Goal: Find specific fact

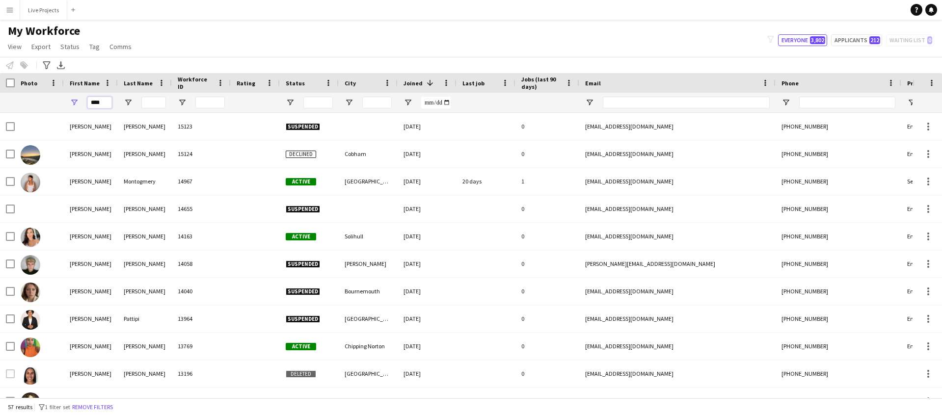
drag, startPoint x: 100, startPoint y: 102, endPoint x: 84, endPoint y: 102, distance: 15.7
click at [84, 102] on div "****" at bounding box center [91, 103] width 54 height 20
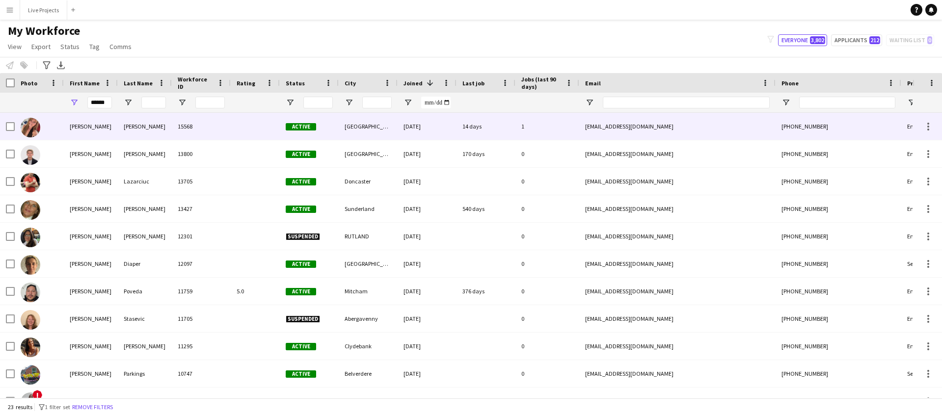
click at [83, 124] on div "Nicola" at bounding box center [91, 126] width 54 height 27
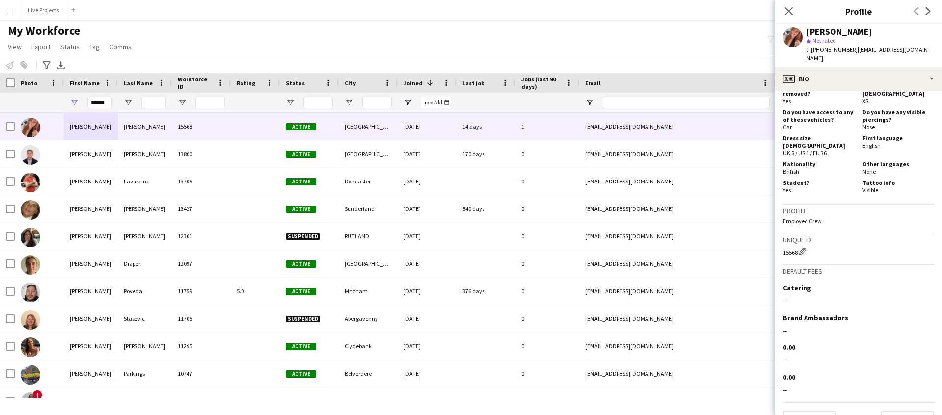
scroll to position [452, 0]
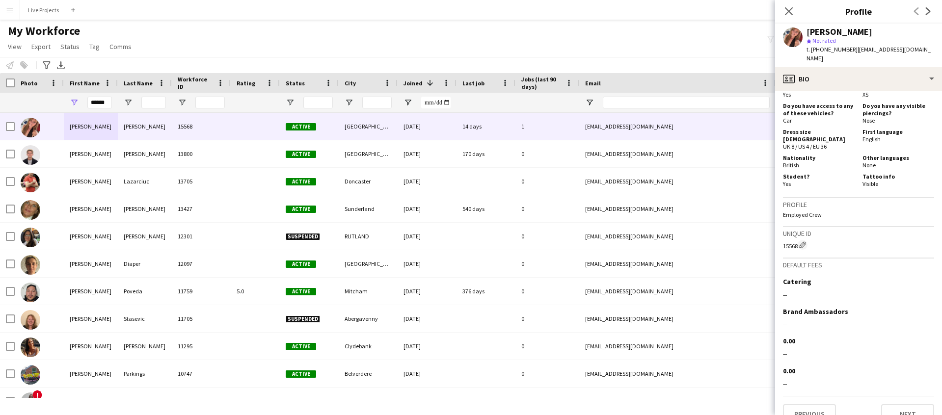
drag, startPoint x: 933, startPoint y: 48, endPoint x: 852, endPoint y: 51, distance: 81.0
click at [852, 51] on div "Nicola Gourlay star Not rated t. +447908579575 | nicola.gourlay109@hotmail.com" at bounding box center [858, 46] width 167 height 44
copy span "nicola.gourlay109@hotmail.com"
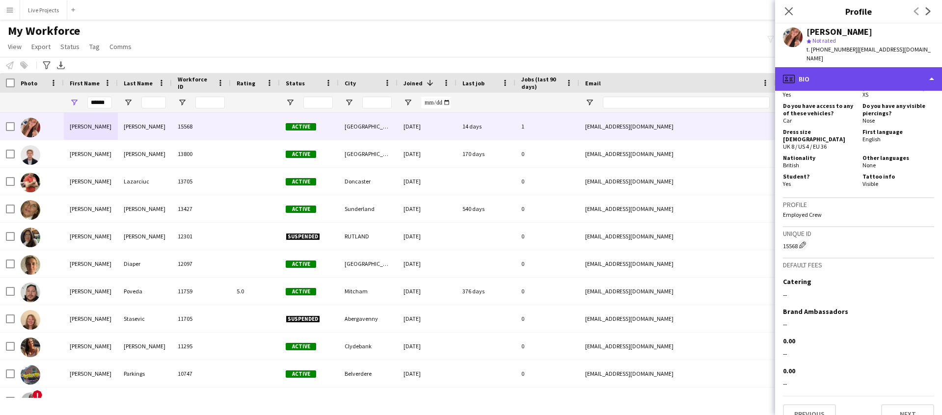
click at [882, 70] on div "profile Bio" at bounding box center [858, 79] width 167 height 24
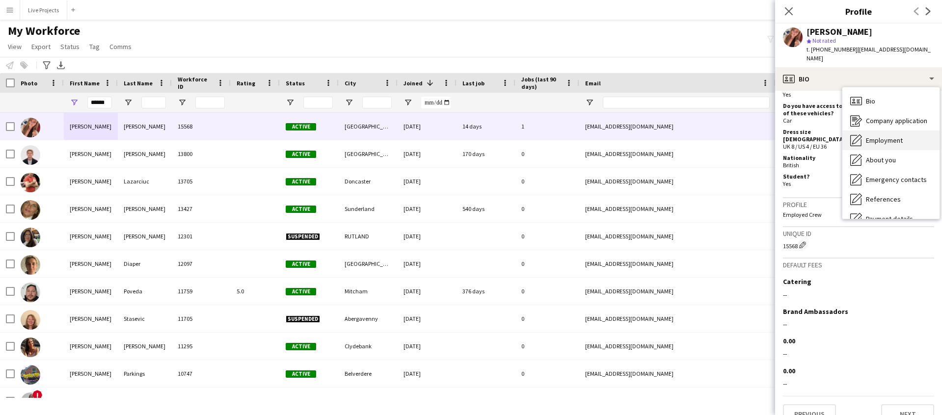
click at [884, 136] on span "Employment" at bounding box center [884, 140] width 37 height 9
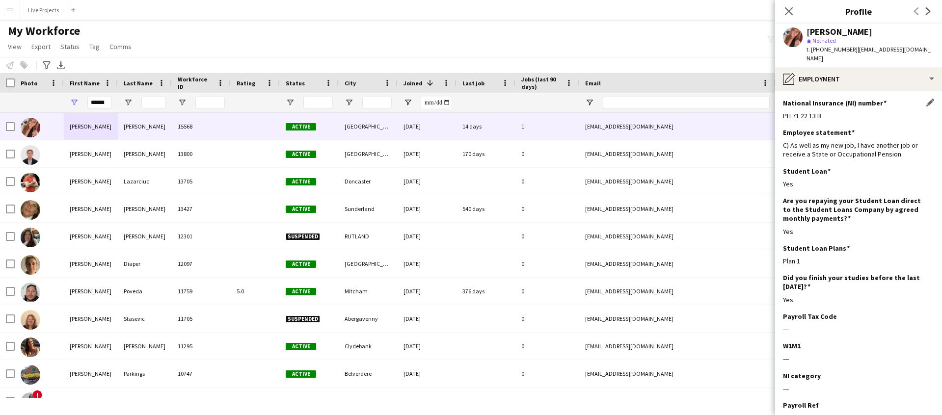
drag, startPoint x: 833, startPoint y: 107, endPoint x: 784, endPoint y: 109, distance: 49.1
click at [780, 109] on app-section-data-types "National Insurance (NI) number Edit this field PH 71 22 13 B Employee statement…" at bounding box center [858, 253] width 167 height 324
copy div "PH 71 22 13 B"
drag, startPoint x: 795, startPoint y: 106, endPoint x: 5, endPoint y: 221, distance: 797.5
click at [0, 0] on body "Menu Boards Boards Boards All jobs Status Workforce Workforce My Workforce Recr…" at bounding box center [471, 207] width 942 height 415
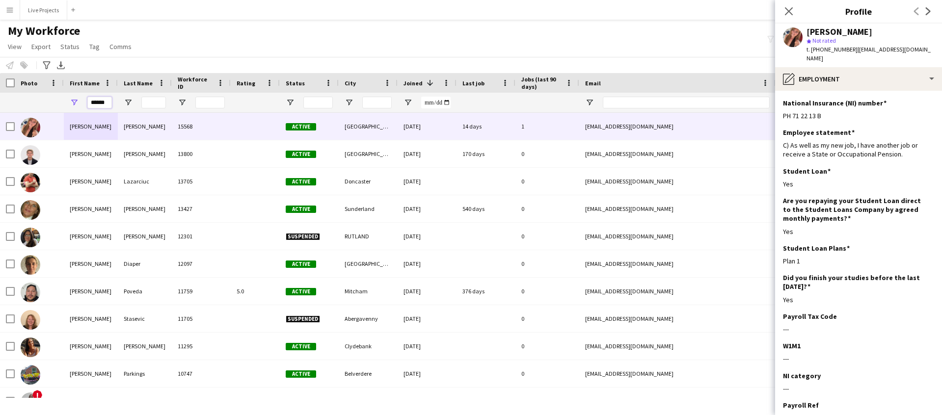
drag, startPoint x: 106, startPoint y: 102, endPoint x: 82, endPoint y: 100, distance: 24.1
click at [81, 101] on div "******" at bounding box center [91, 103] width 54 height 20
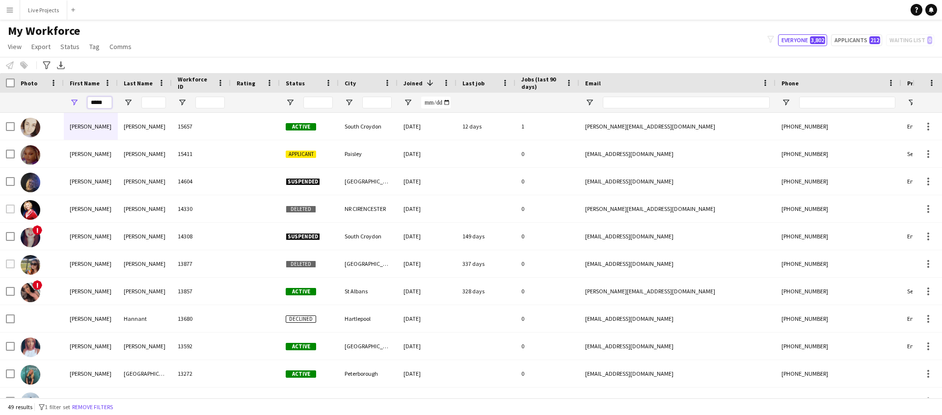
type input "*****"
click at [302, 37] on div "My Workforce View Views Default view New view Update view Delete view Edit name…" at bounding box center [471, 40] width 942 height 33
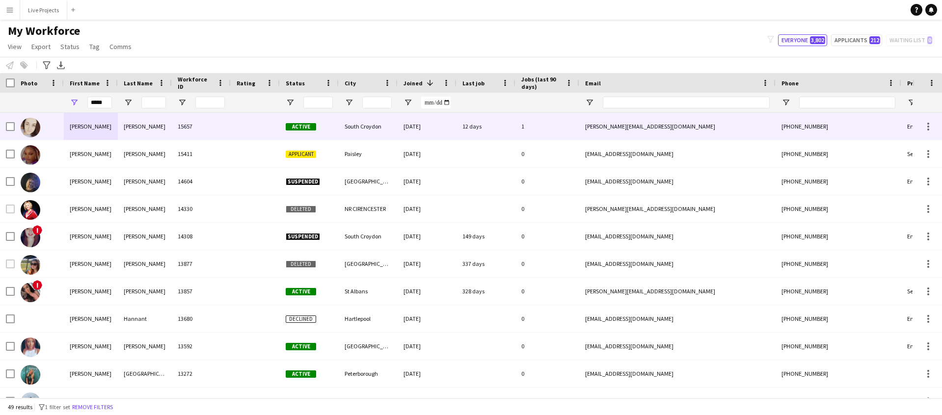
click at [132, 125] on div "Bittles" at bounding box center [145, 126] width 54 height 27
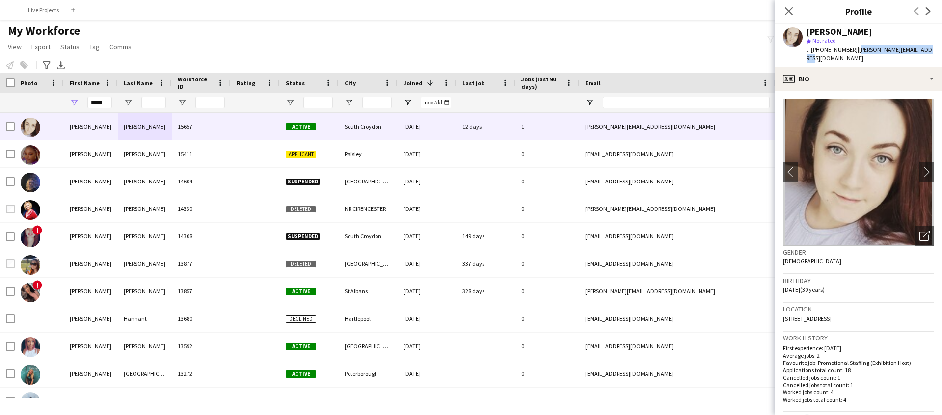
drag, startPoint x: 927, startPoint y: 48, endPoint x: 860, endPoint y: 50, distance: 66.8
click at [856, 50] on div "Sarah Bittles star Not rated t. +4407946580866 | sarah_bittles@yahoo.co.uk" at bounding box center [858, 46] width 167 height 44
copy span "sarah_bittles@yahoo.co.uk"
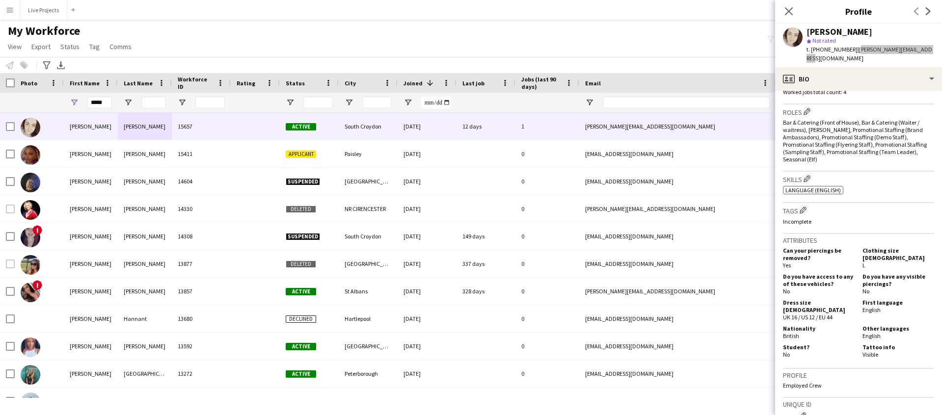
scroll to position [488, 0]
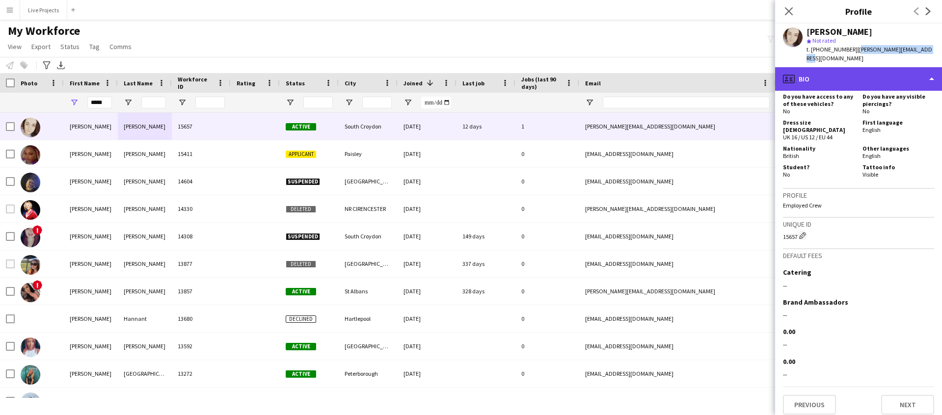
click at [859, 67] on div "profile Bio" at bounding box center [858, 79] width 167 height 24
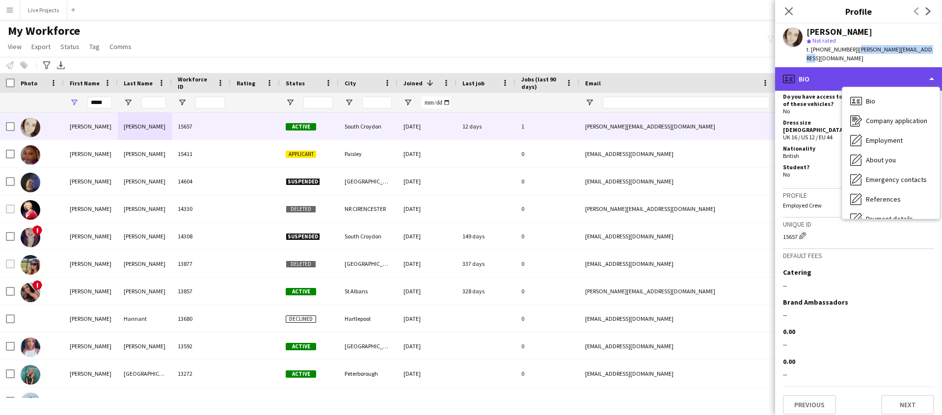
click at [859, 67] on div "profile Bio" at bounding box center [858, 79] width 167 height 24
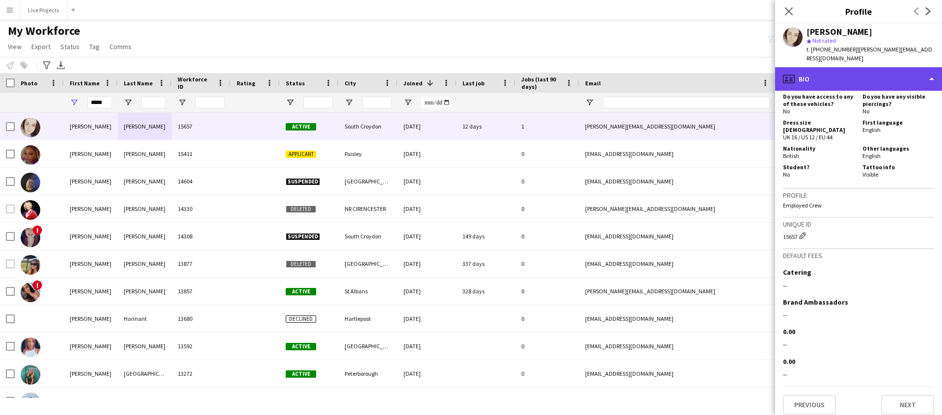
click at [868, 75] on div "profile Bio" at bounding box center [858, 79] width 167 height 24
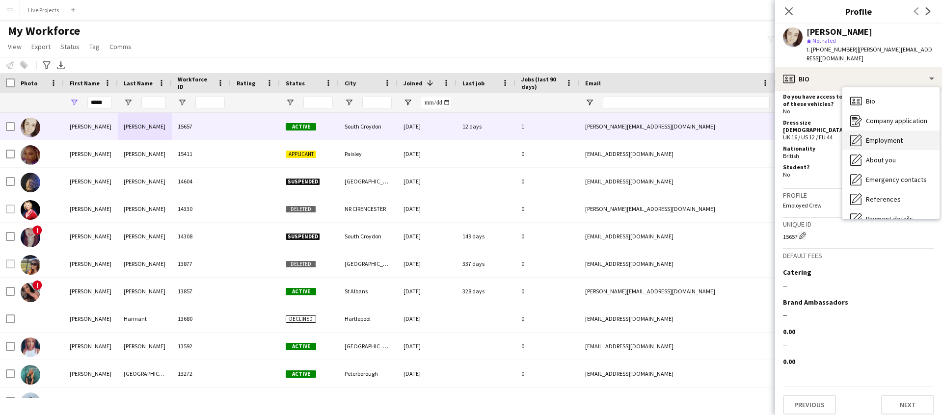
click at [886, 136] on span "Employment" at bounding box center [884, 140] width 37 height 9
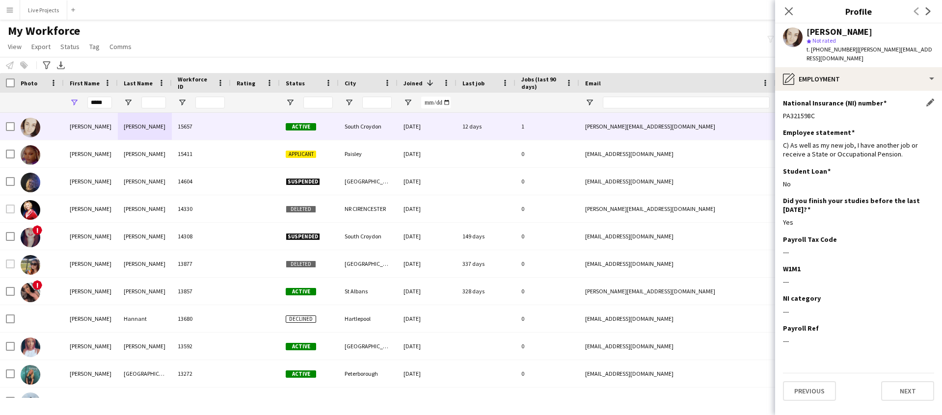
drag, startPoint x: 819, startPoint y: 105, endPoint x: 784, endPoint y: 108, distance: 35.0
click at [784, 111] on div "PA321598C" at bounding box center [858, 115] width 151 height 9
copy div "PA321598C"
click at [0, 0] on body "Menu Boards Boards Boards All jobs Status Workforce Workforce My Workforce Recr…" at bounding box center [471, 207] width 942 height 415
